Goal: Task Accomplishment & Management: Manage account settings

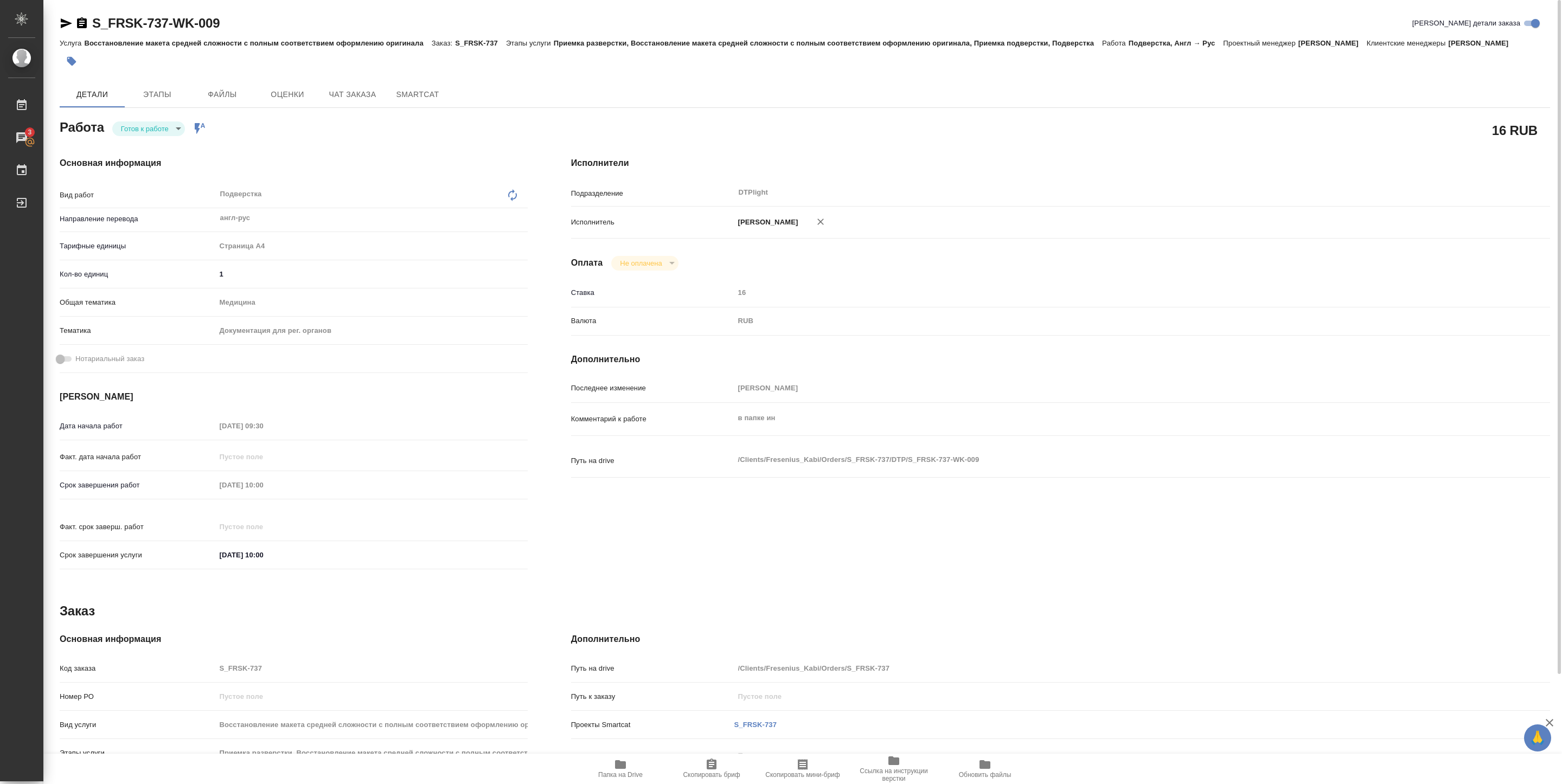
click at [628, 775] on span "Папка на Drive" at bounding box center [620, 775] width 44 height 7
type textarea "x"
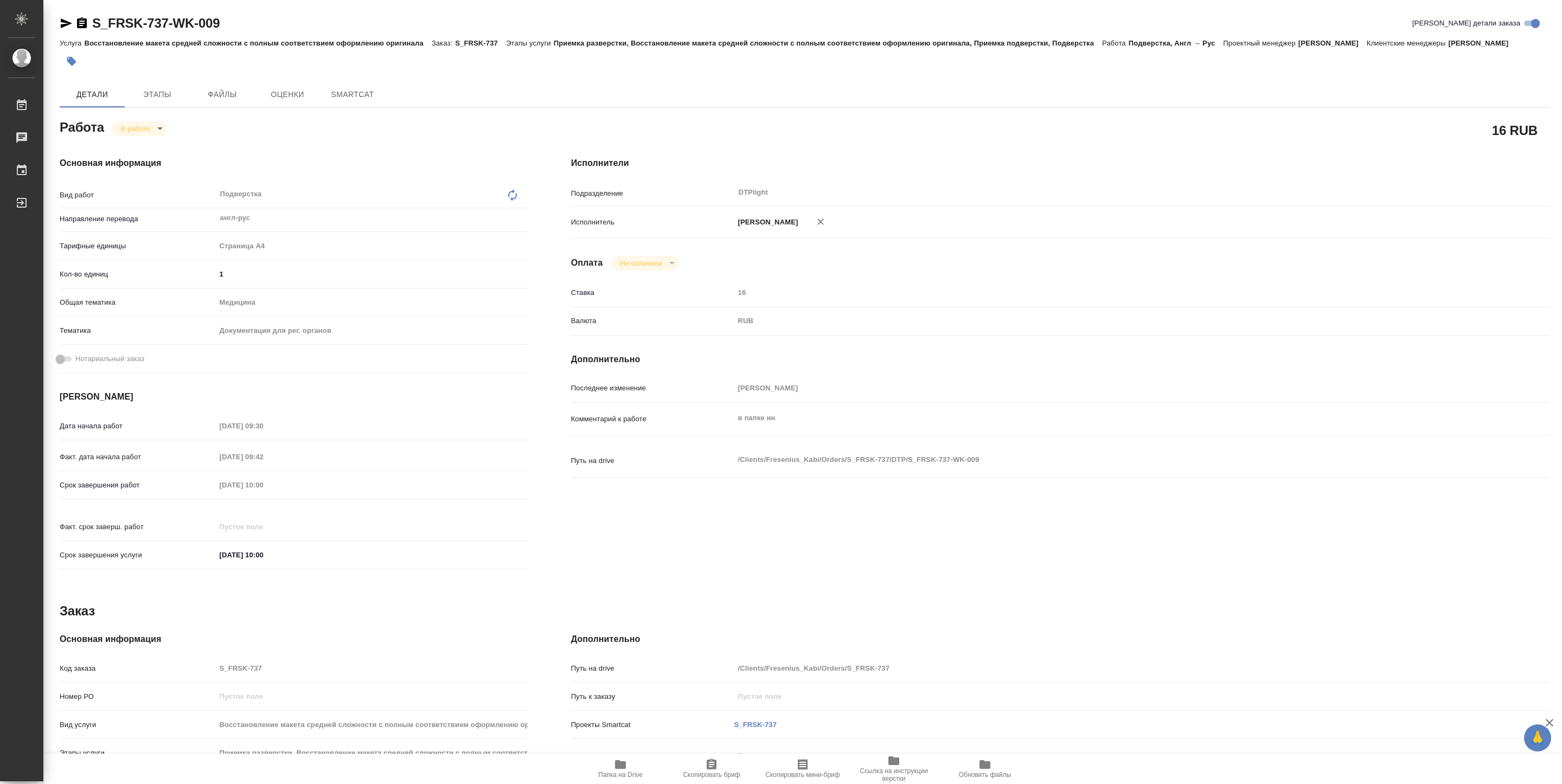
type textarea "x"
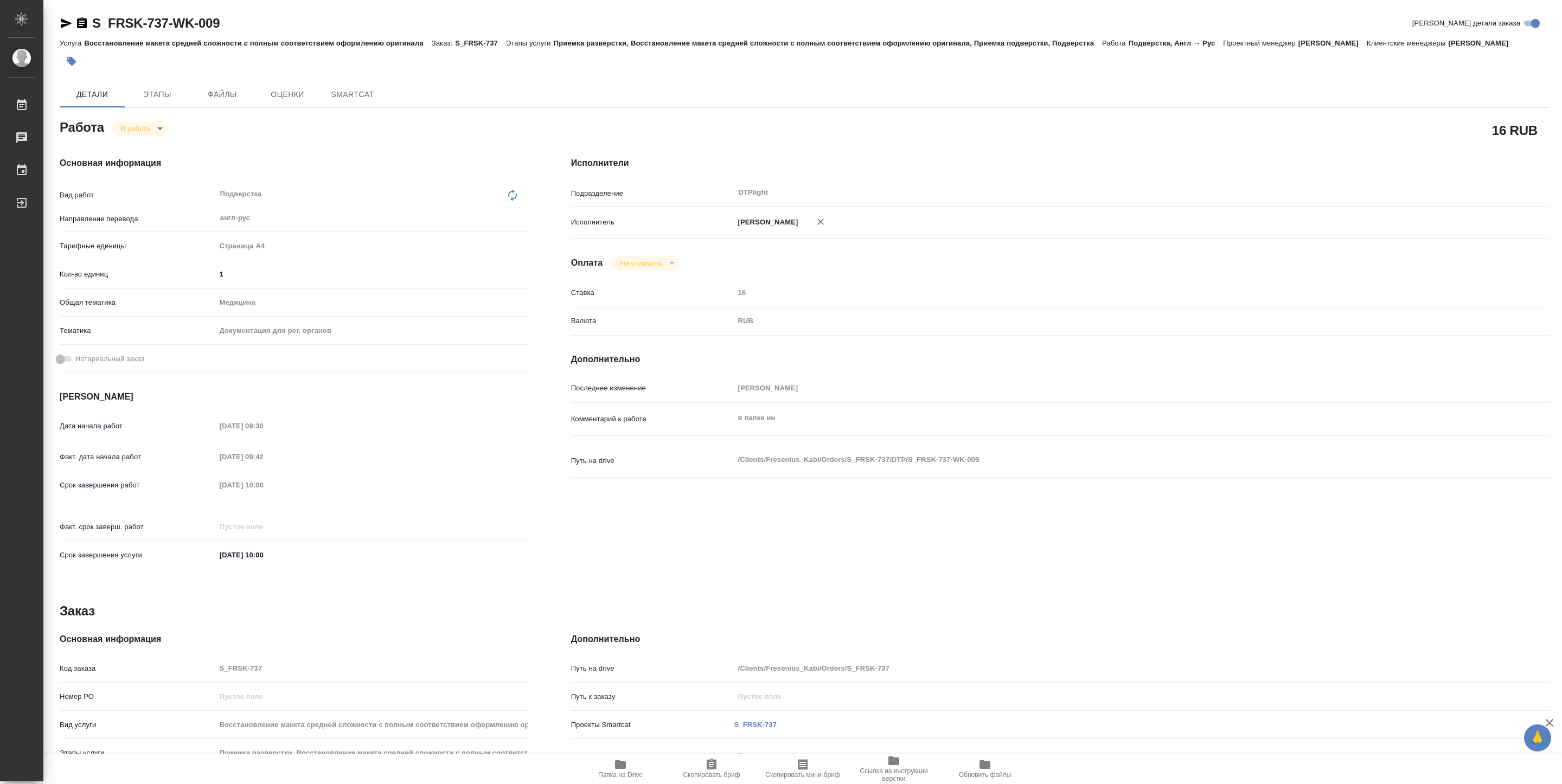
type textarea "x"
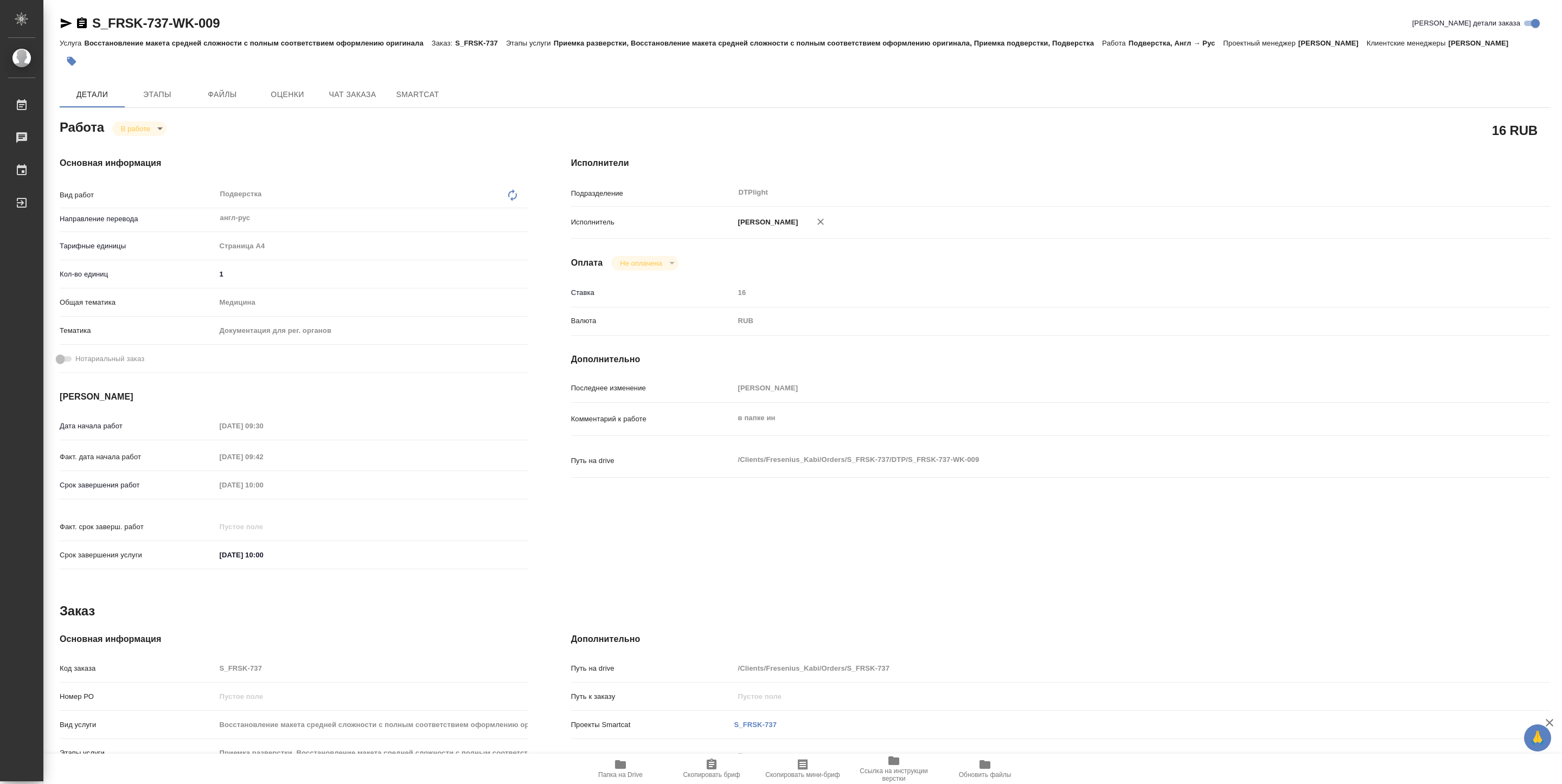
type textarea "x"
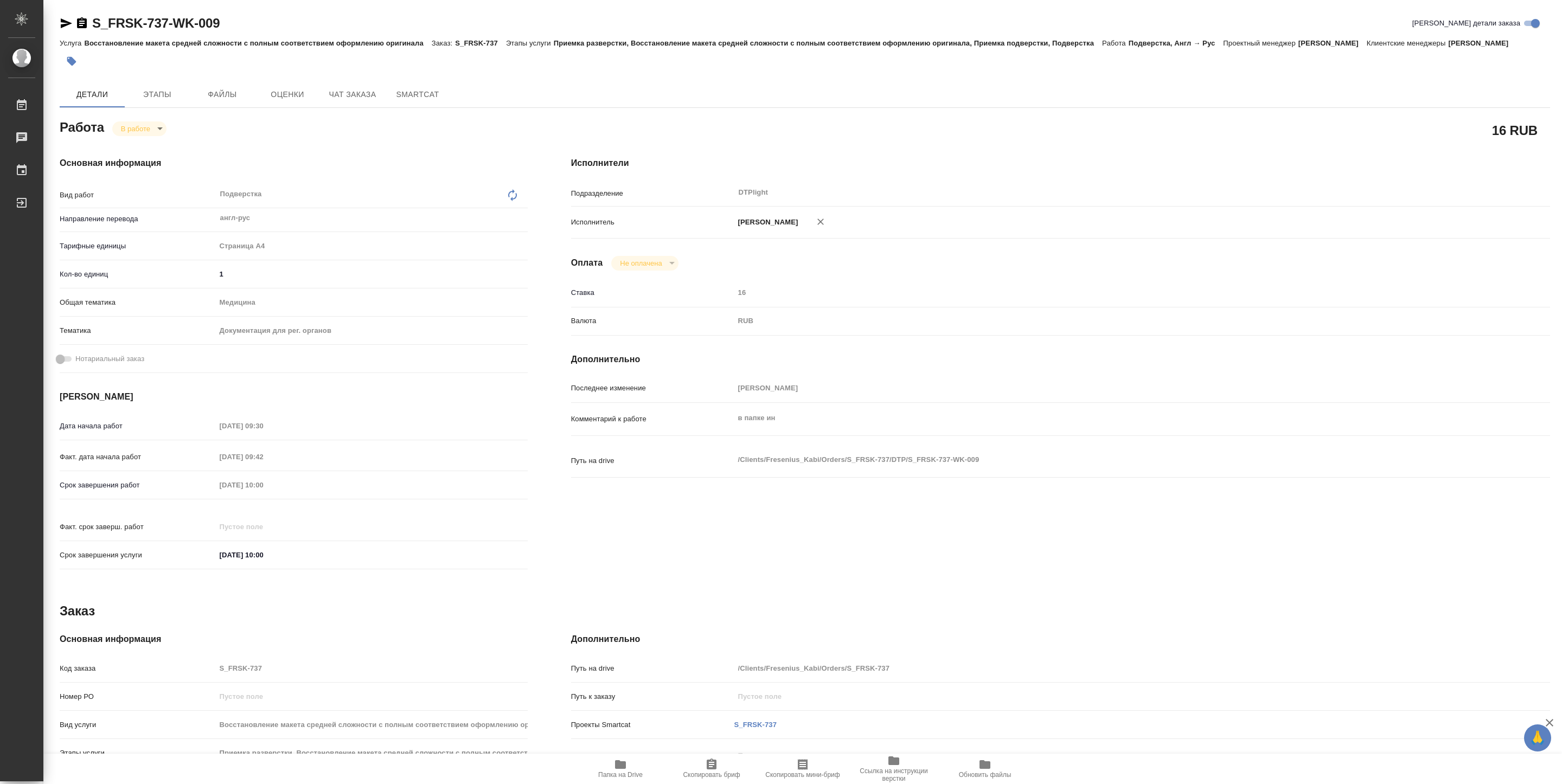
type textarea "x"
click at [128, 126] on body "🙏 .cls-1 fill:#fff; AWATERA Pankina Anna Работы 3 Чаты График Выйти S_FRSK-737-…" at bounding box center [781, 392] width 1562 height 784
click at [137, 143] on button "Выполнен" at bounding box center [141, 146] width 40 height 12
type textarea "x"
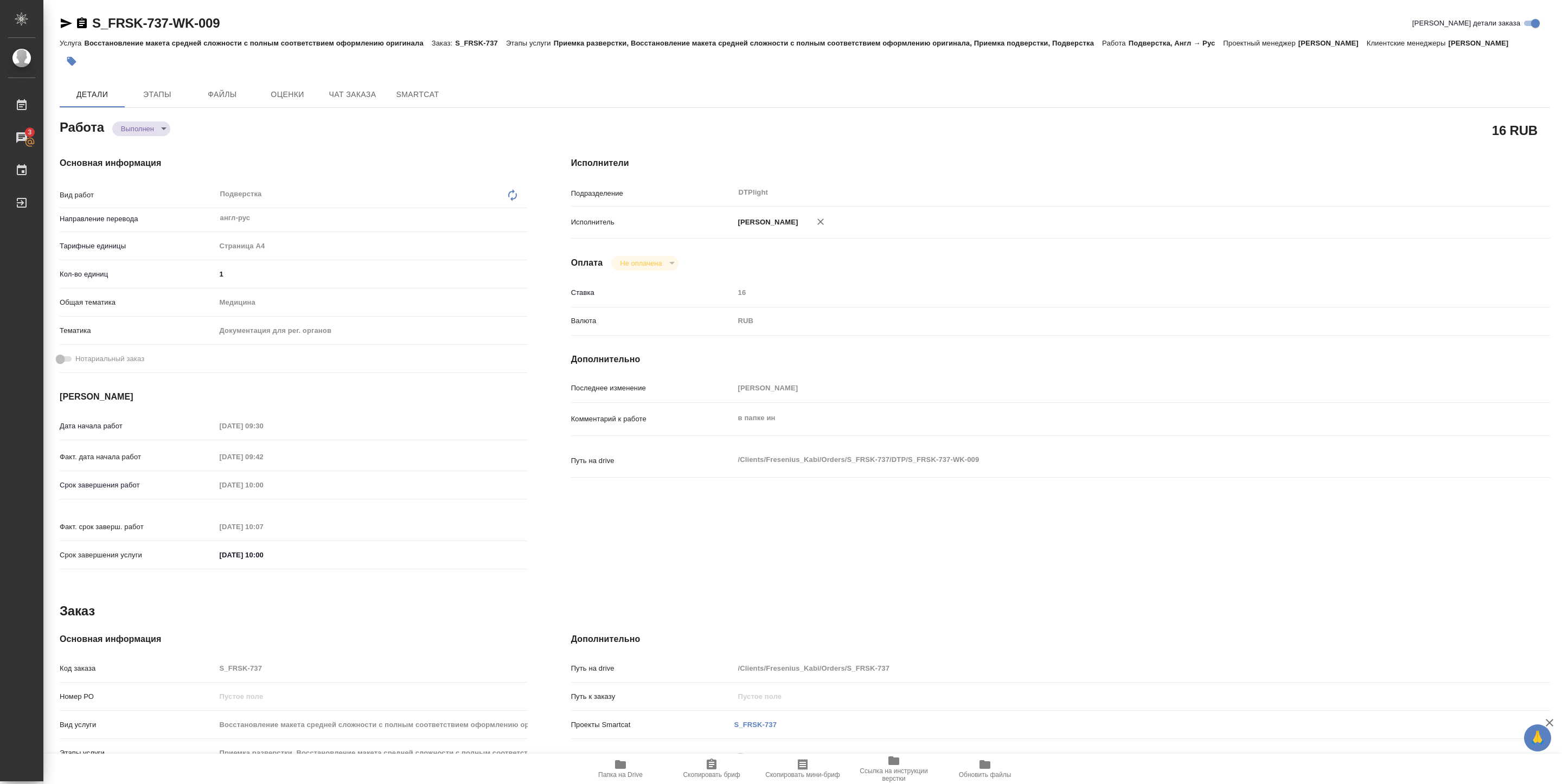
type textarea "x"
drag, startPoint x: 91, startPoint y: 33, endPoint x: 231, endPoint y: 29, distance: 140.1
click at [231, 29] on div "S_FRSK-737-WK-009 Кратко детали заказа" at bounding box center [805, 25] width 1491 height 22
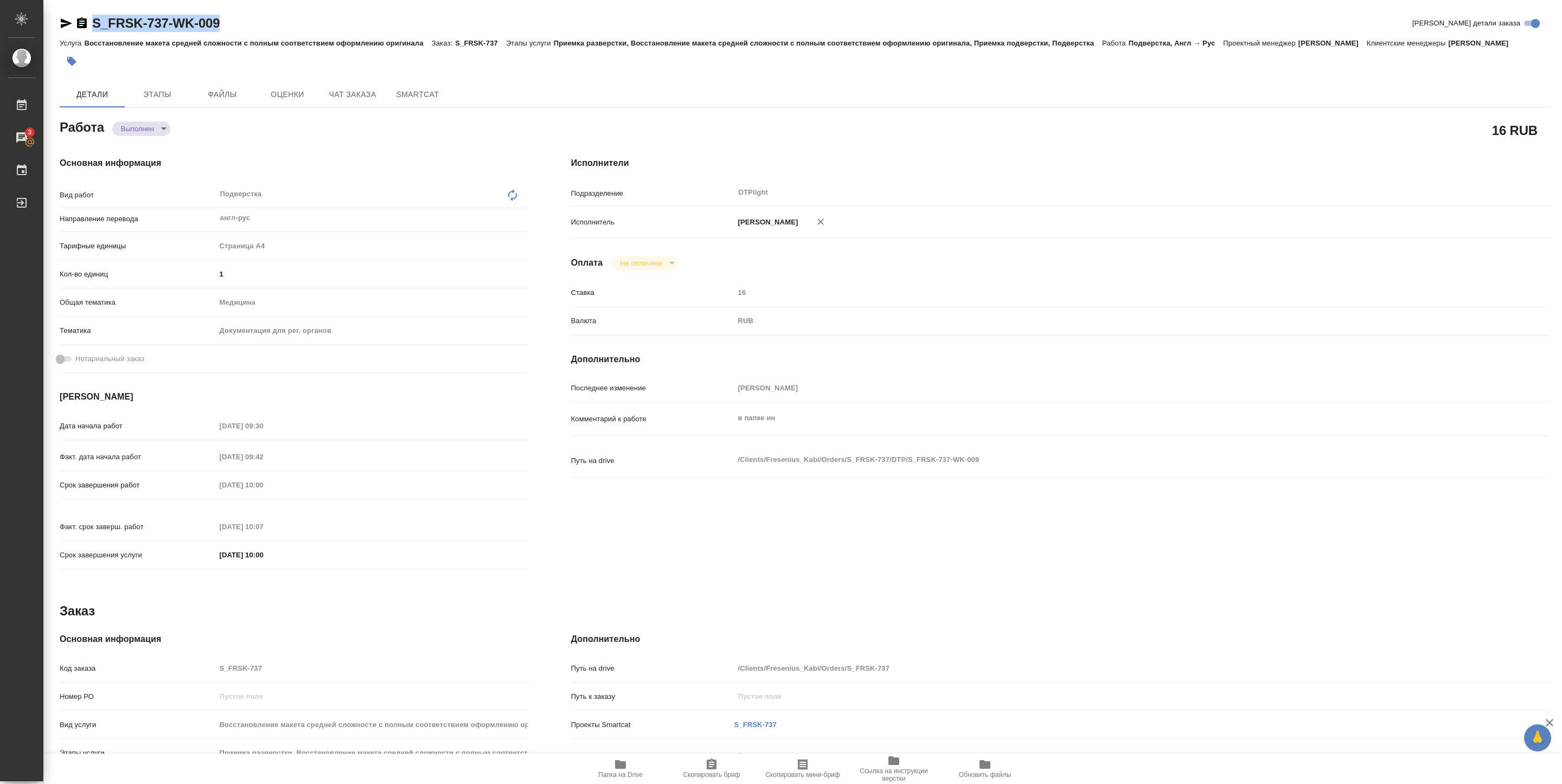
type textarea "x"
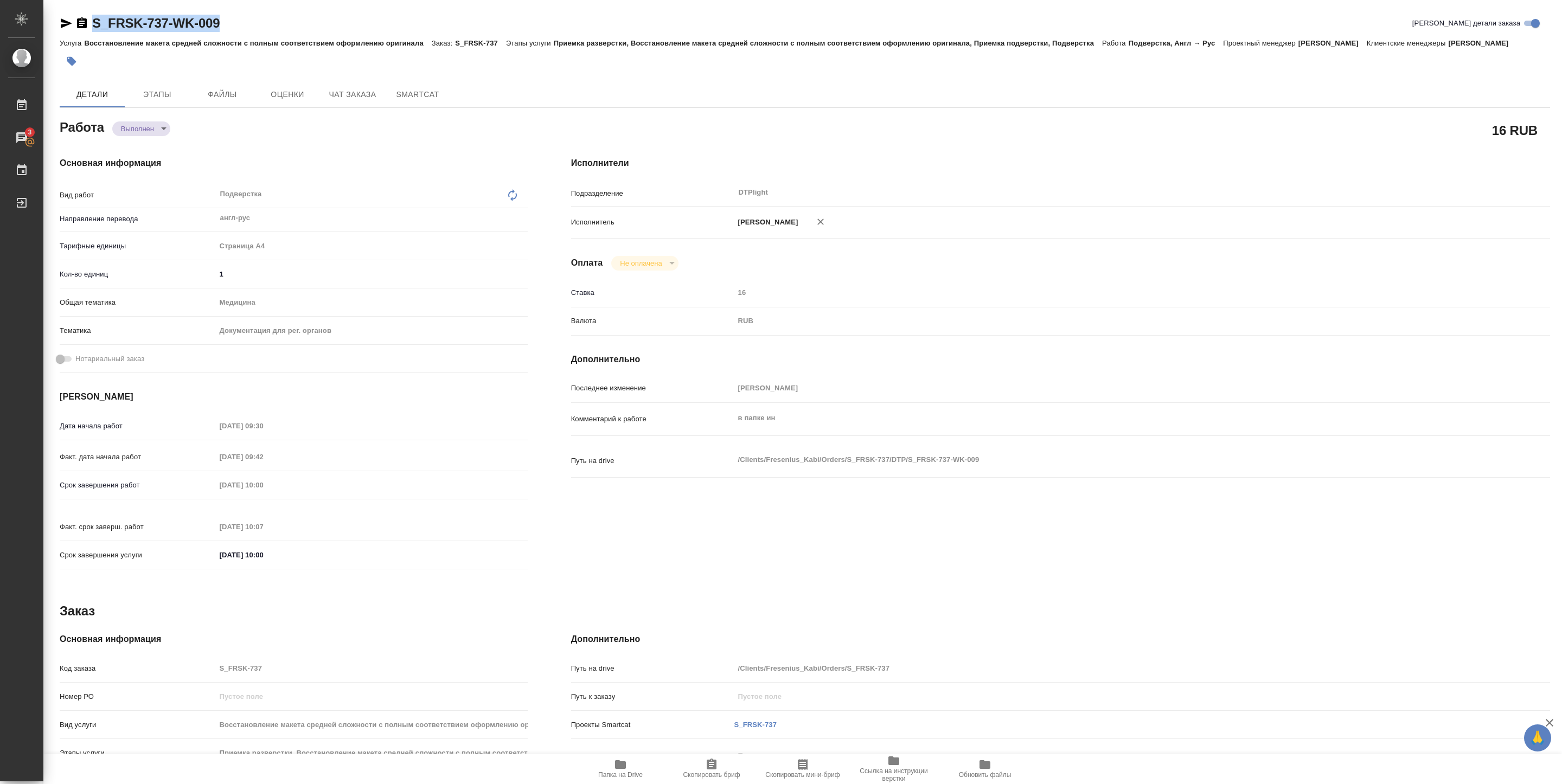
copy link "S_FRSK-737-WK-009"
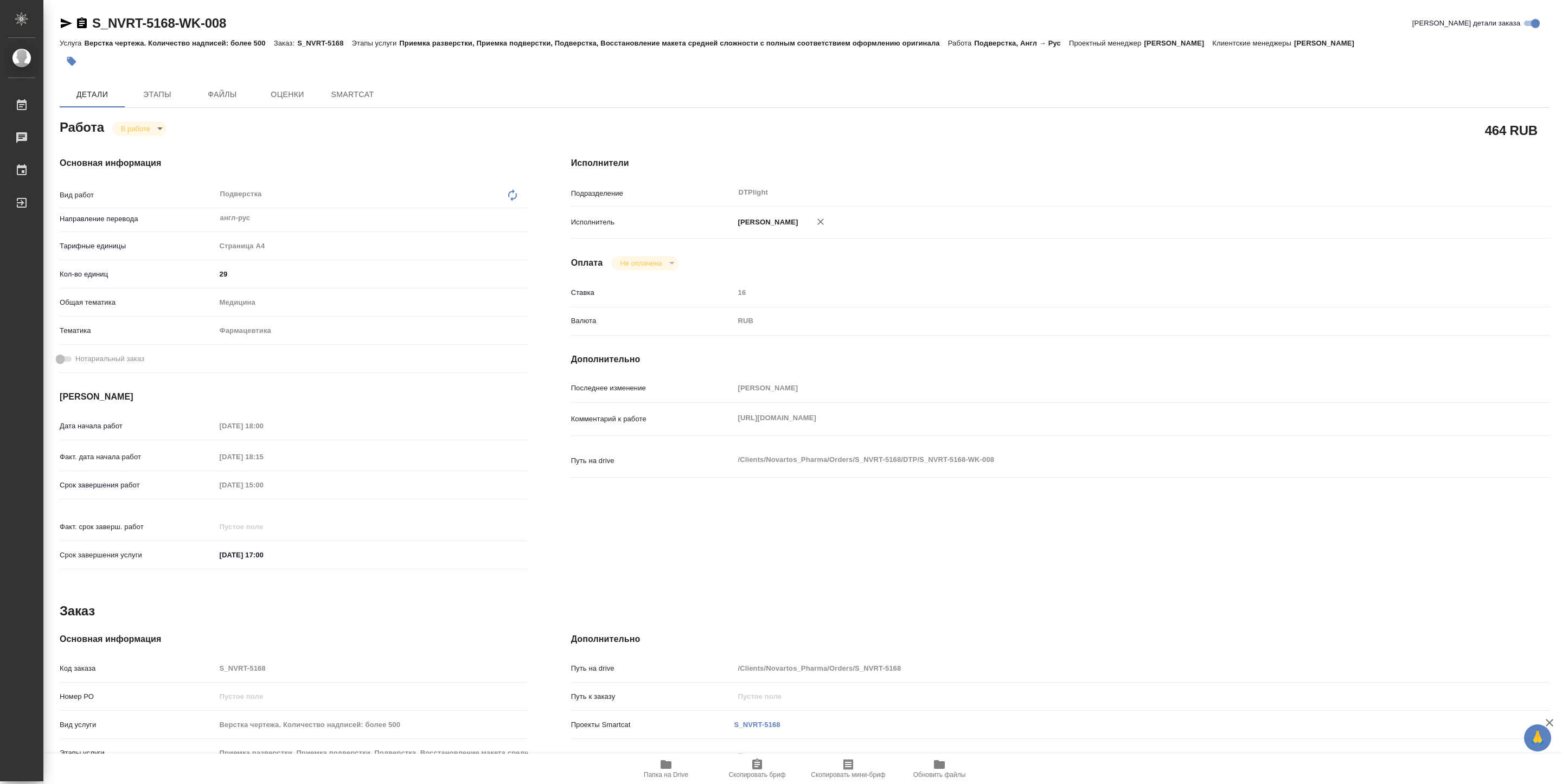
type textarea "x"
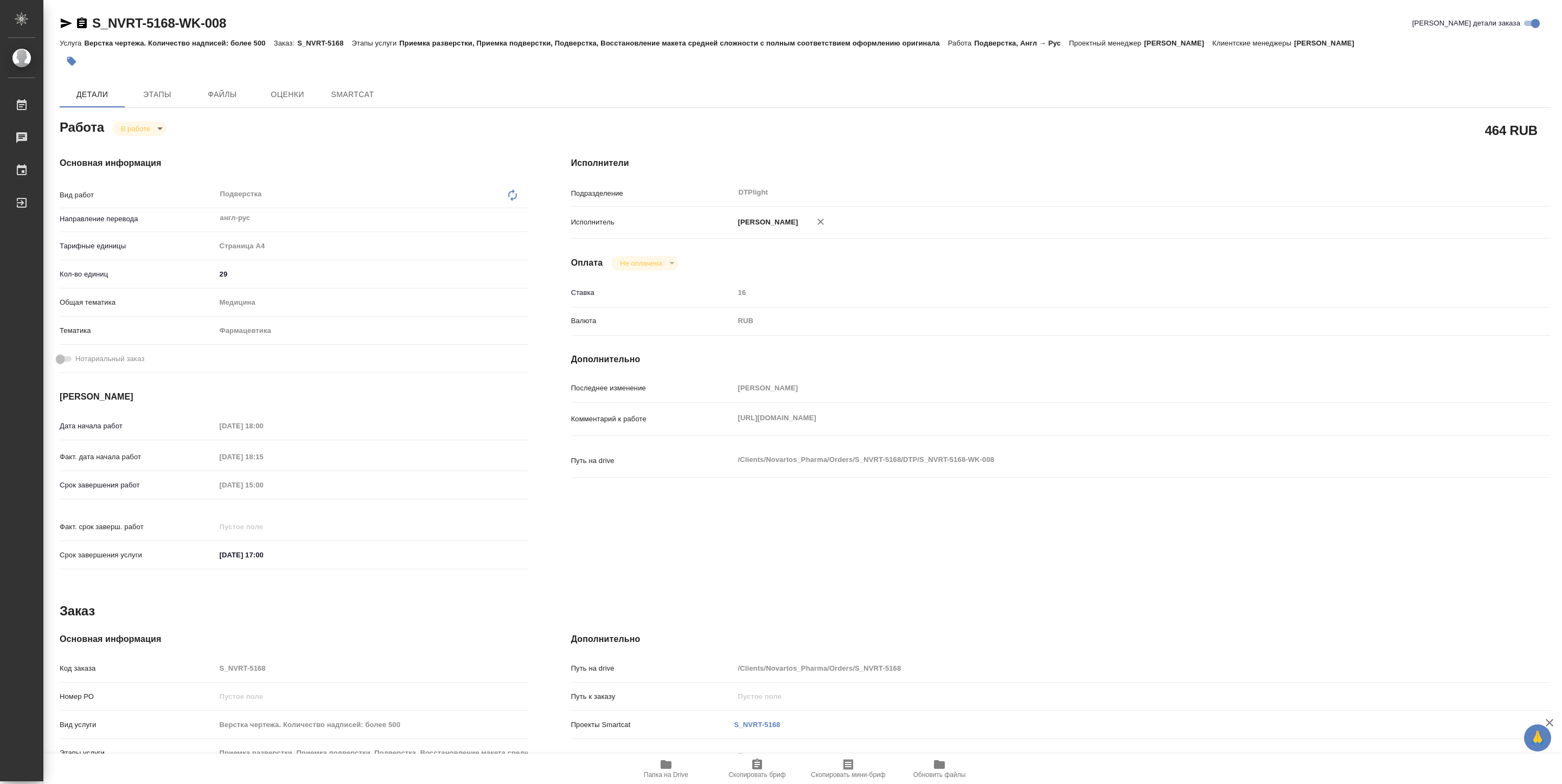
type textarea "x"
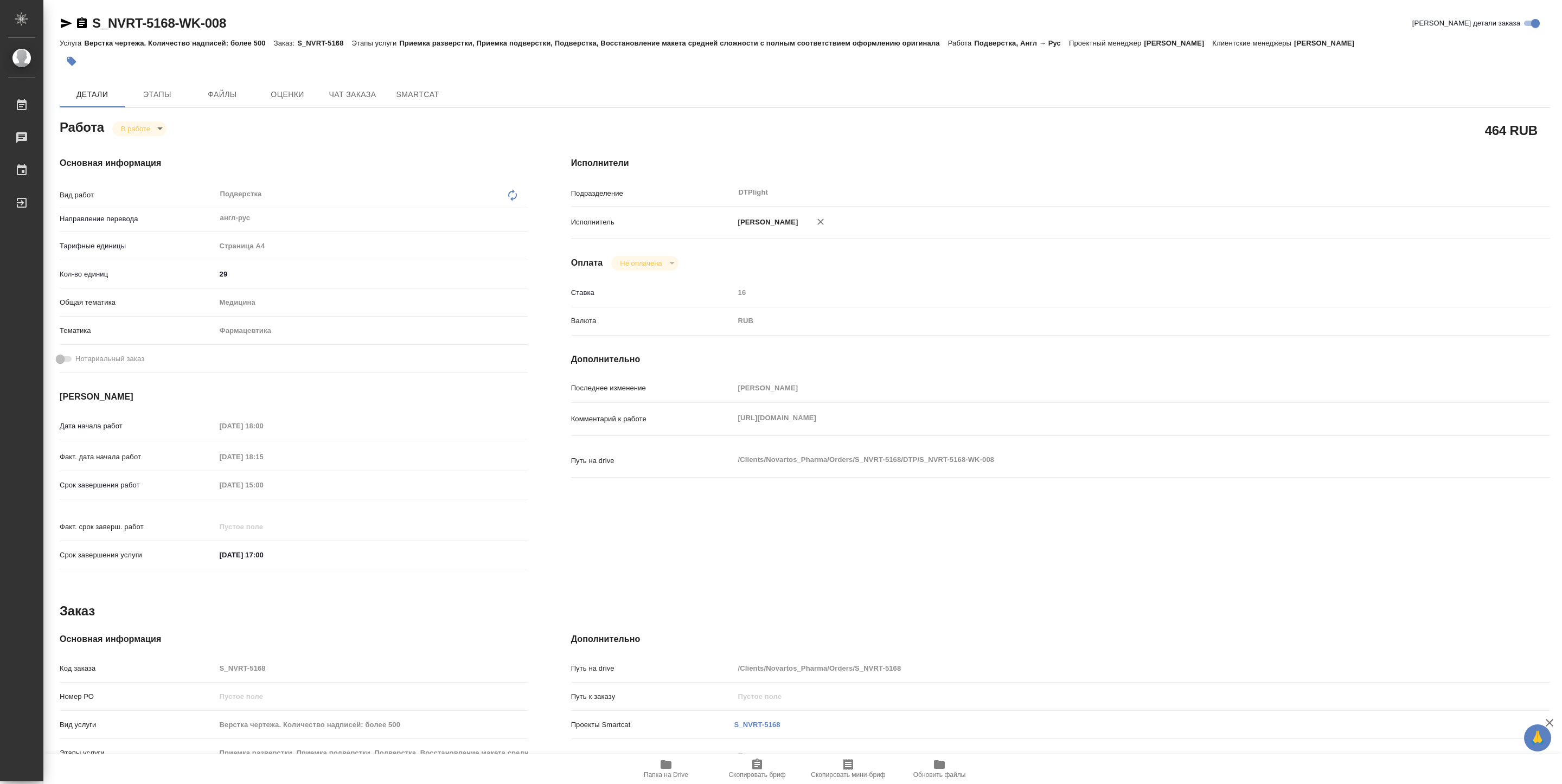
type textarea "x"
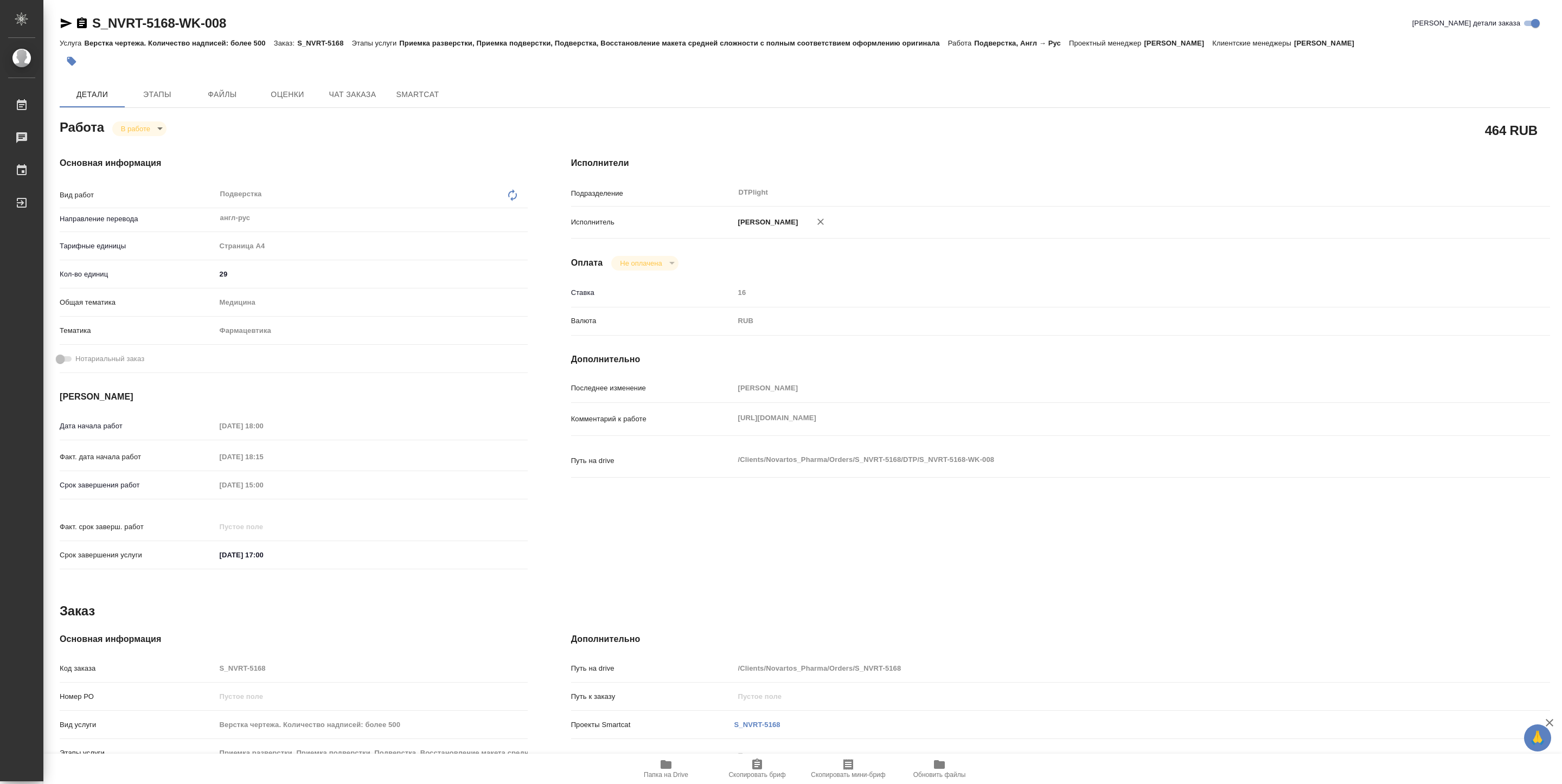
type textarea "x"
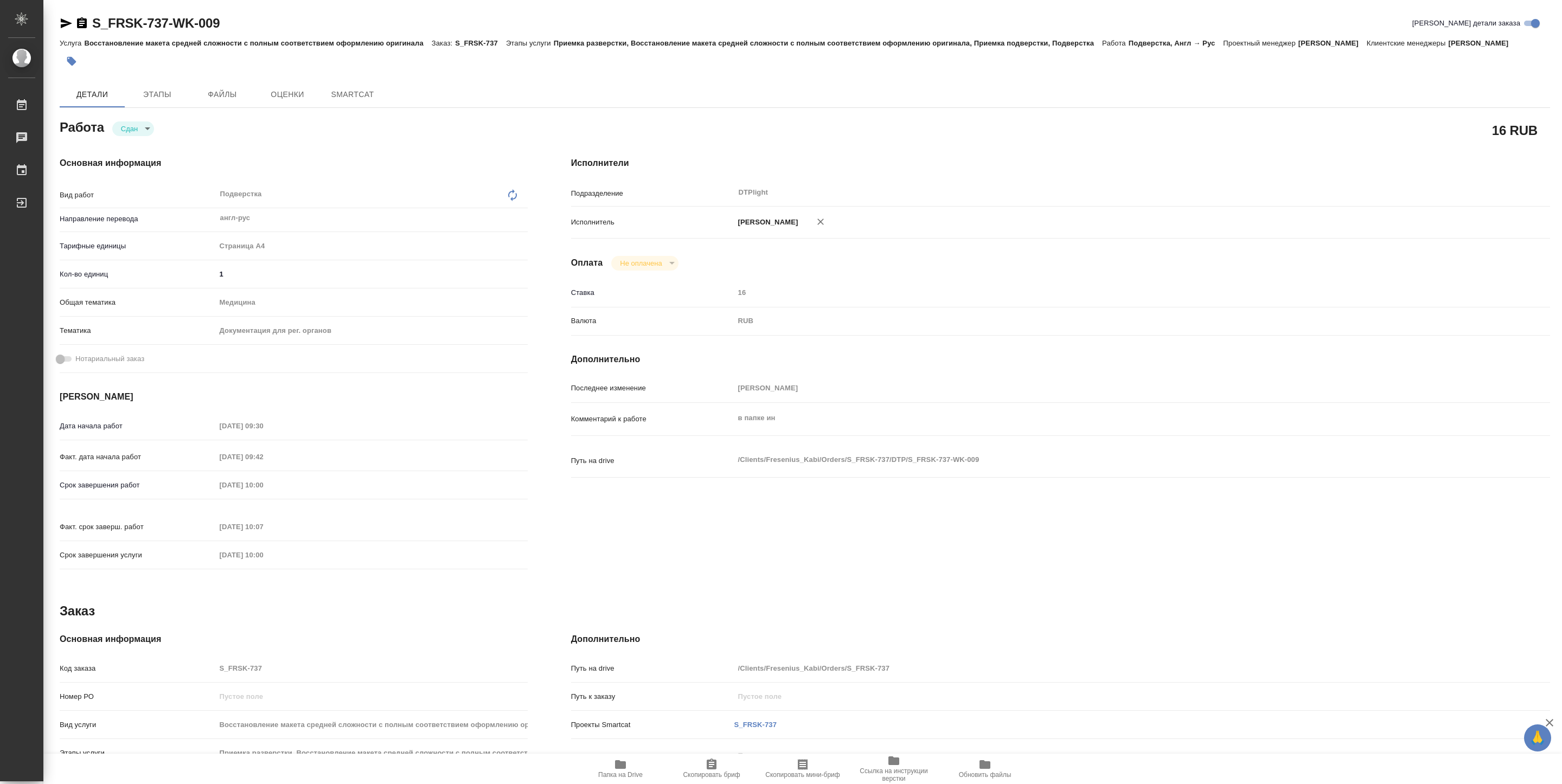
type textarea "x"
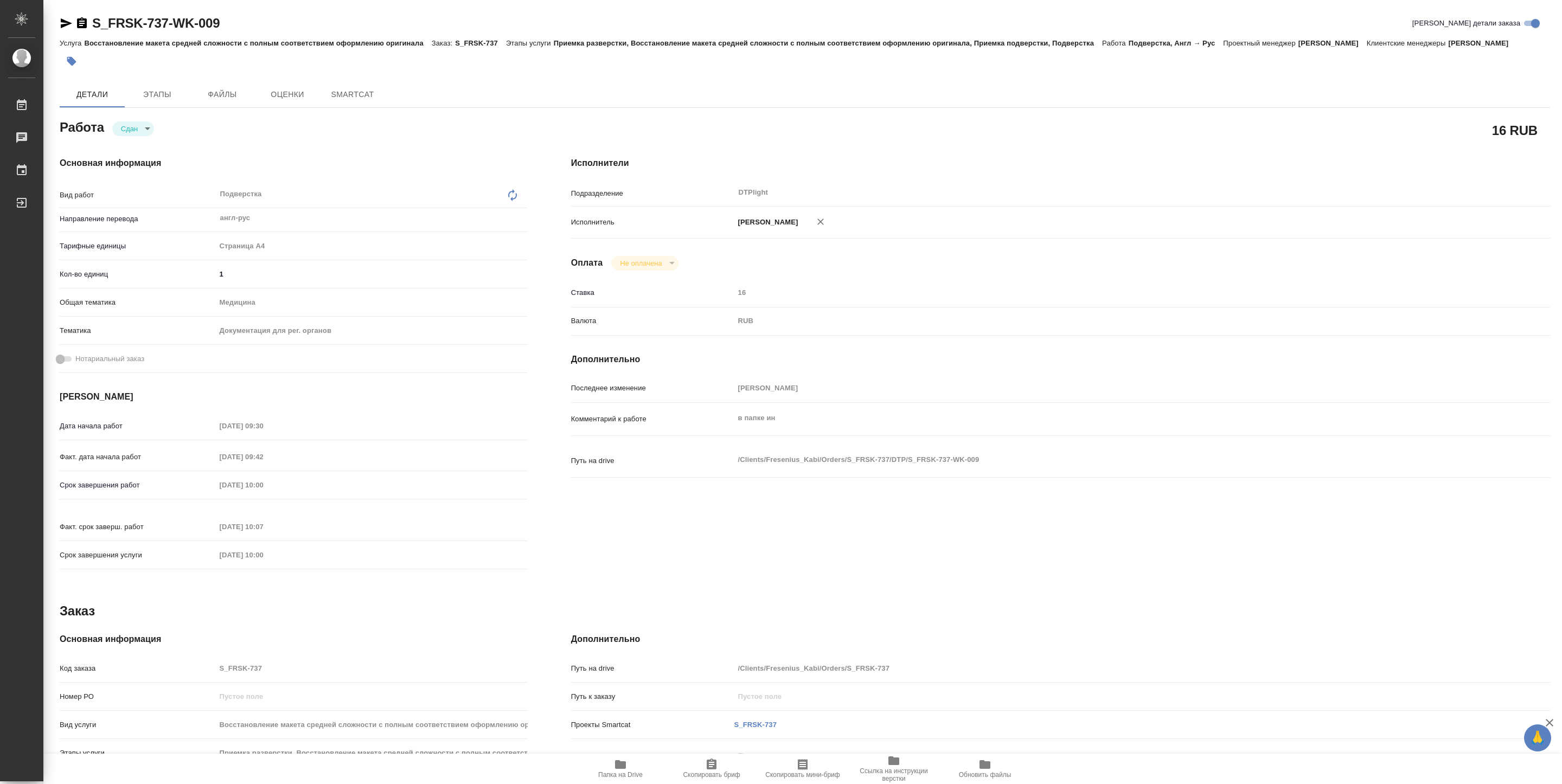
type textarea "x"
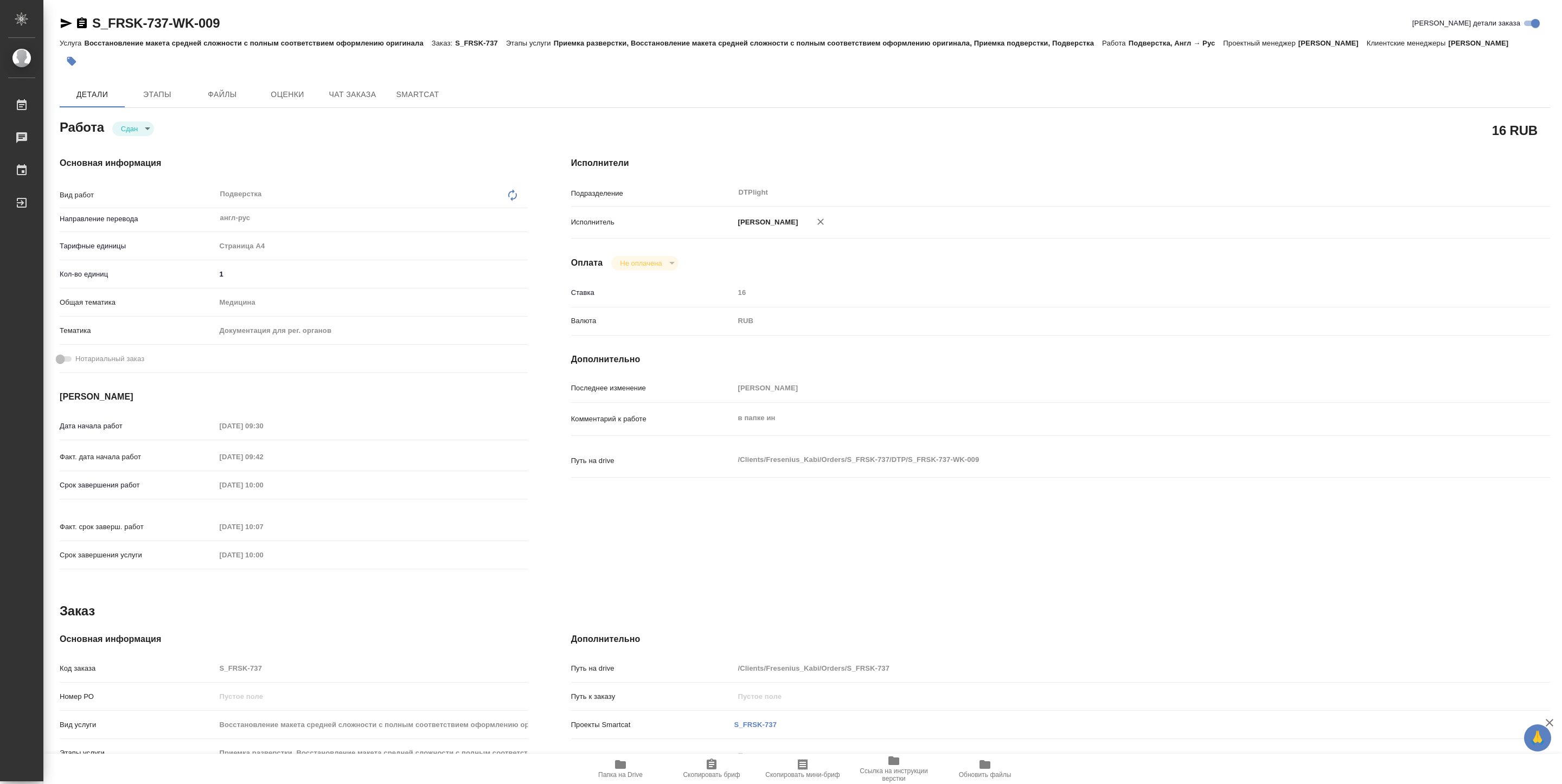
type textarea "x"
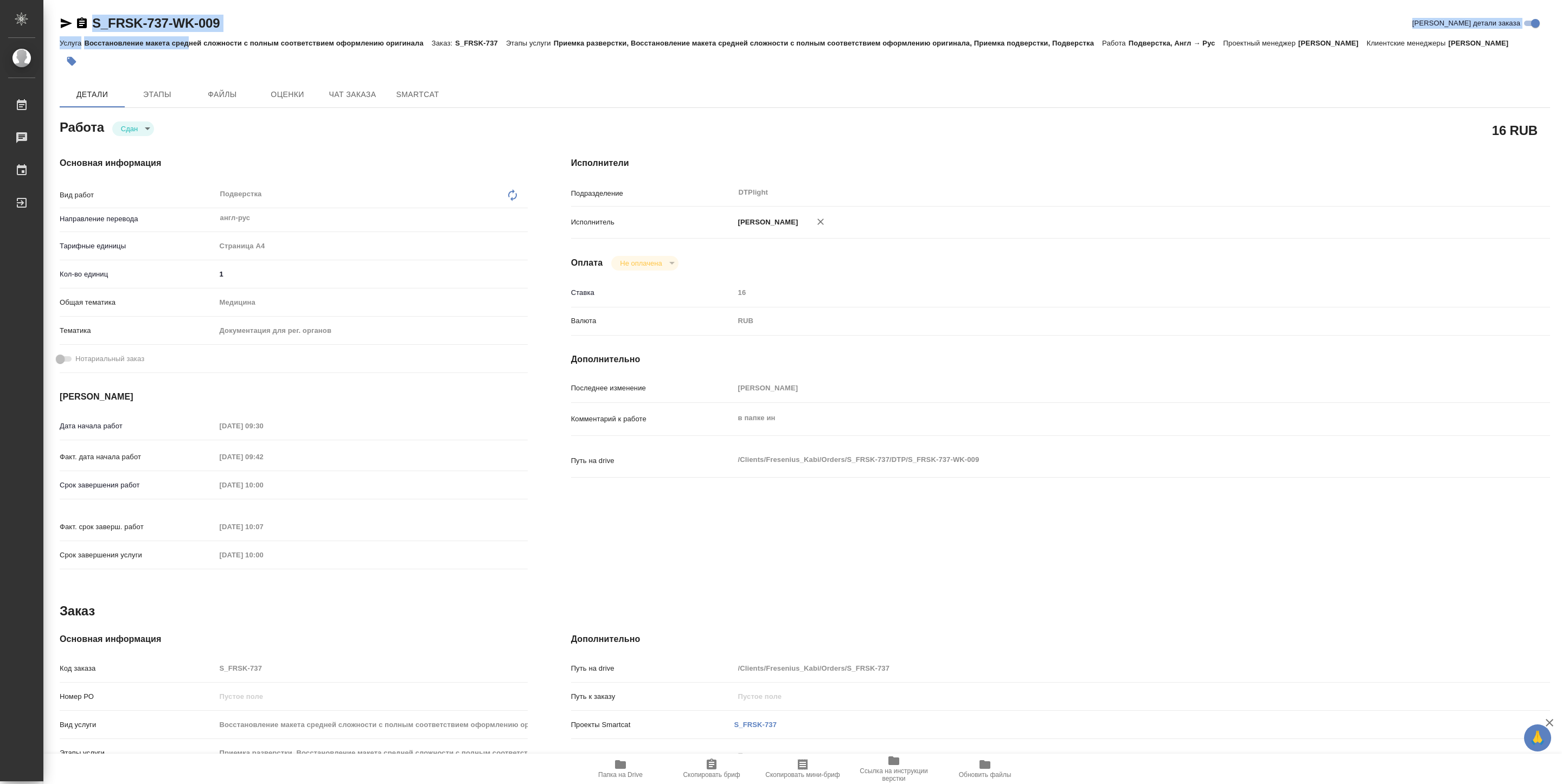
type textarea "x"
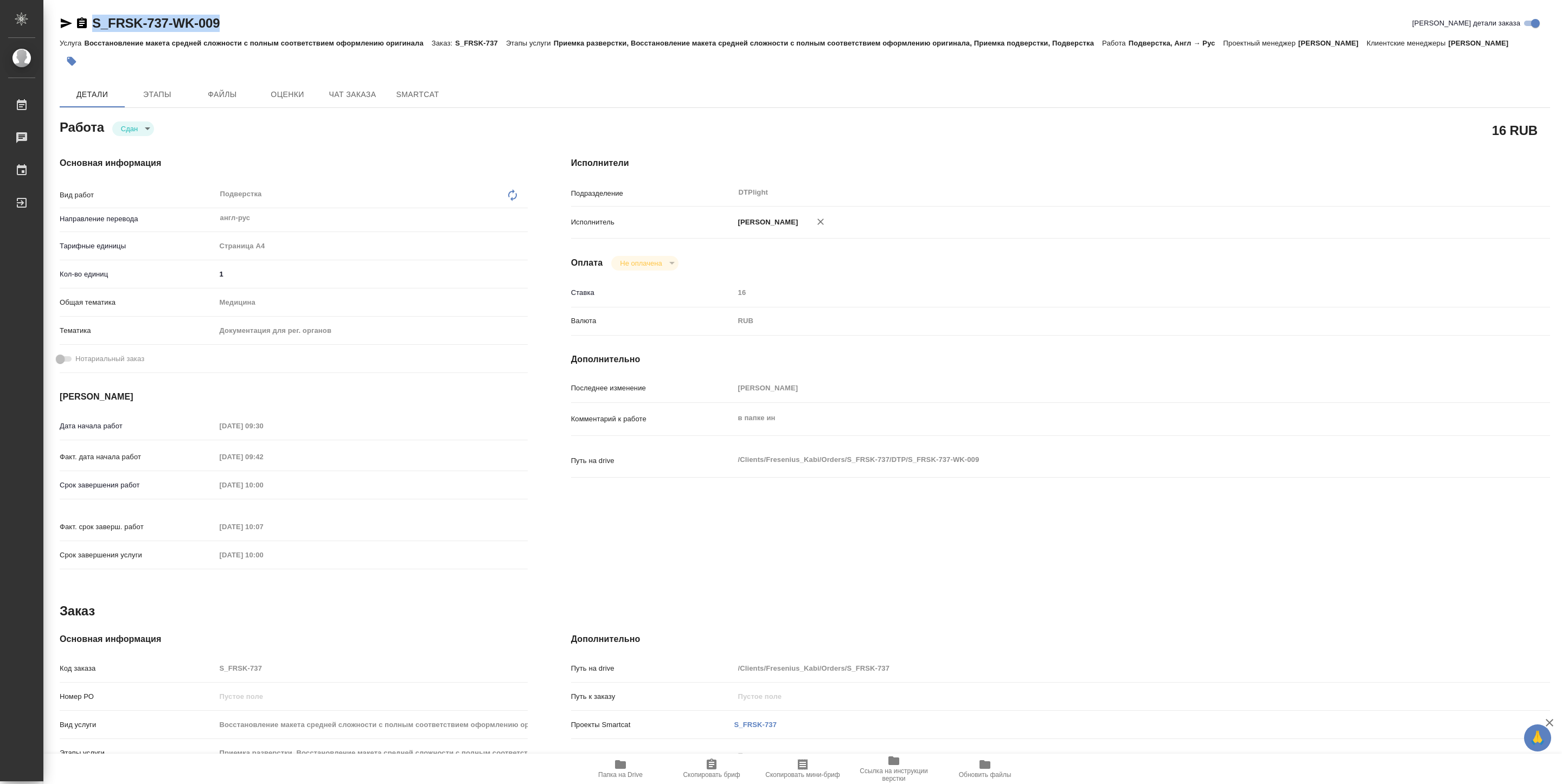
drag, startPoint x: 89, startPoint y: 34, endPoint x: 228, endPoint y: 26, distance: 139.2
click at [228, 26] on div "S_FRSK-737-WK-009 Кратко детали заказа" at bounding box center [805, 25] width 1491 height 22
copy link "S_FRSK-737-WK-009"
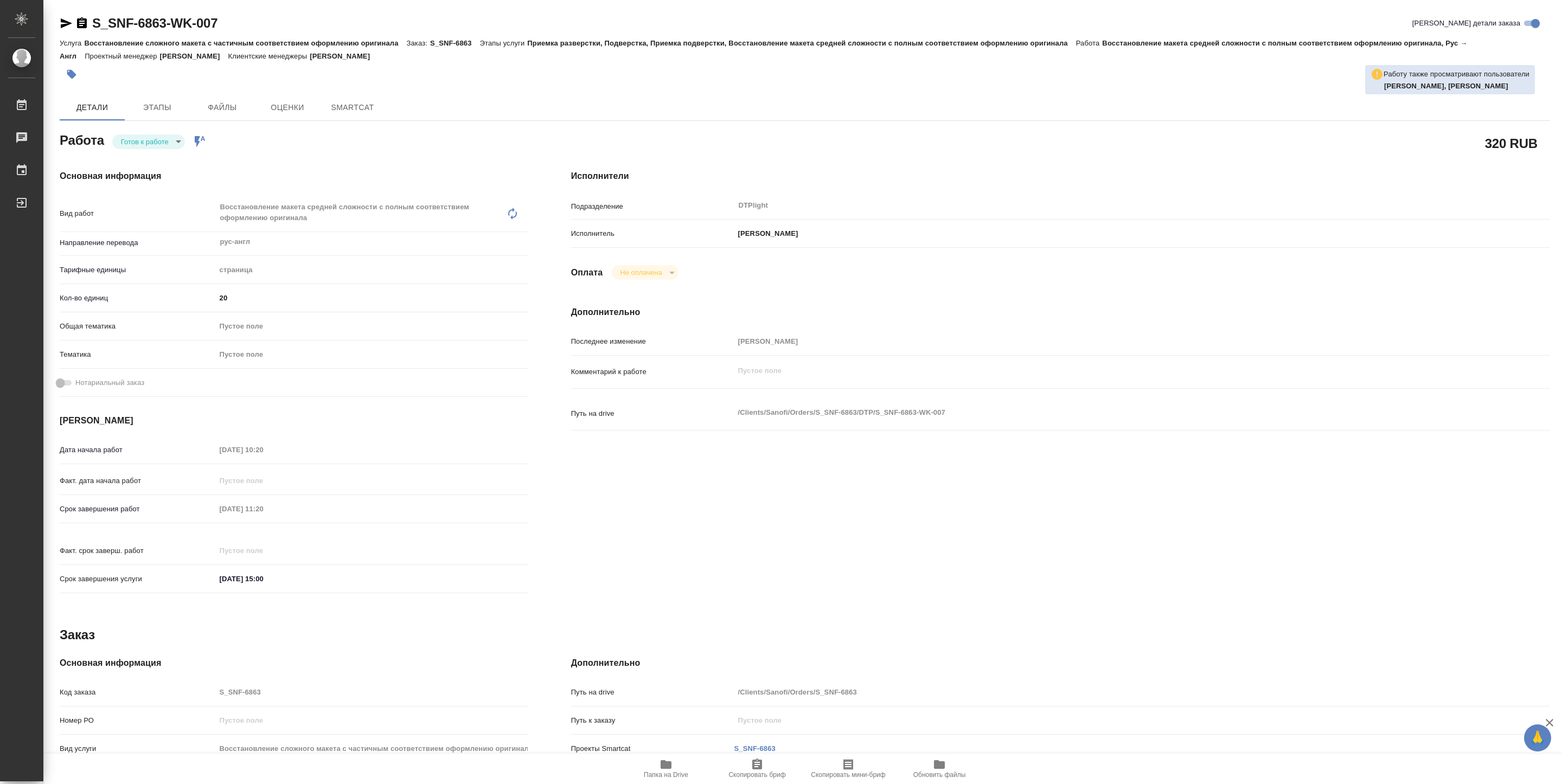
type textarea "x"
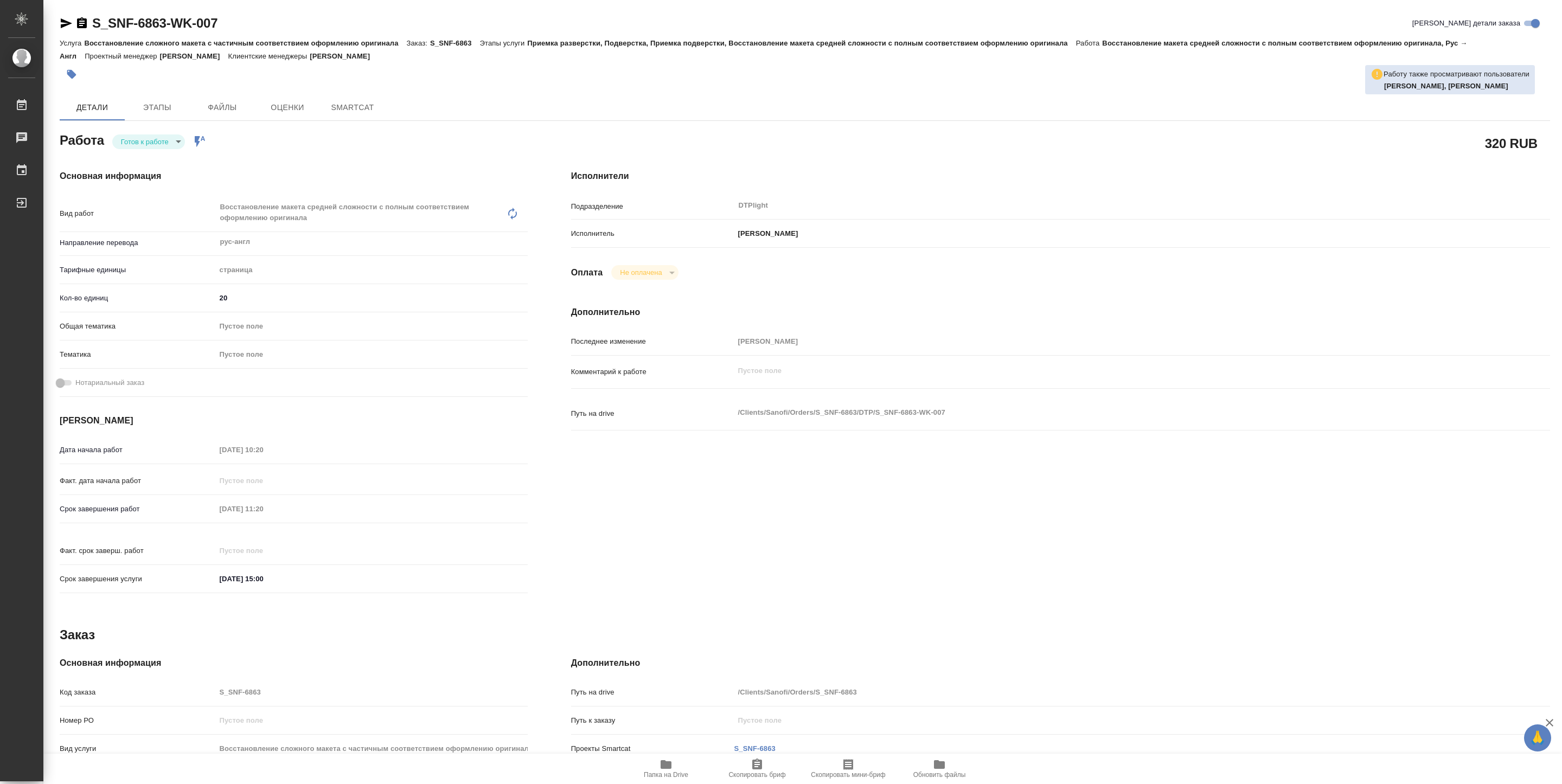
type textarea "x"
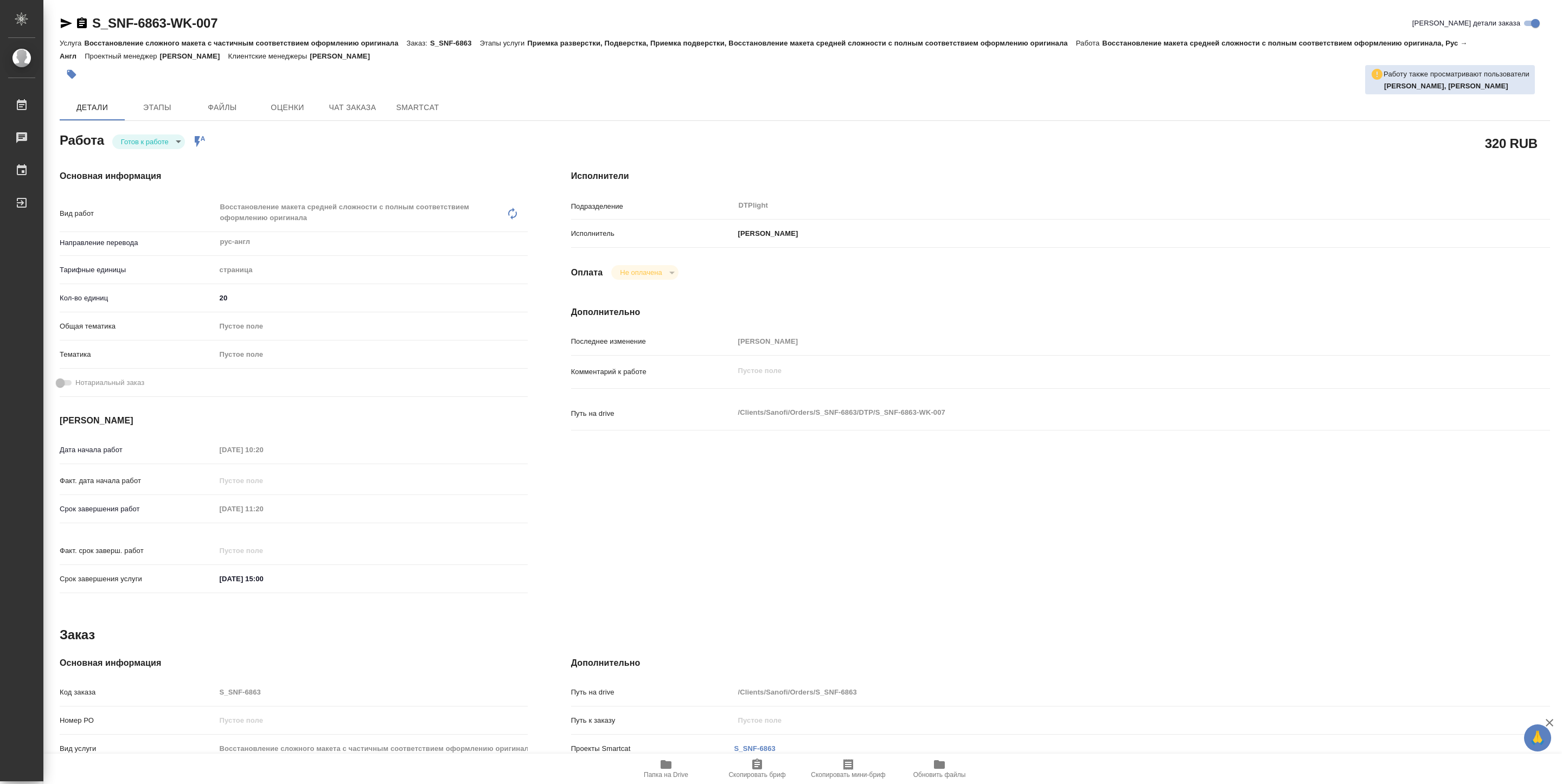
type textarea "x"
